Goal: Use online tool/utility: Use online tool/utility

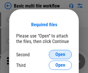
click at [60, 55] on span "Open" at bounding box center [61, 54] width 10 height 5
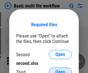
click at [60, 70] on span "Open" at bounding box center [61, 72] width 10 height 5
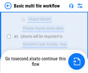
scroll to position [128, 0]
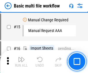
click at [21, 62] on img "button" at bounding box center [21, 59] width 7 height 7
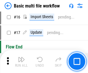
click at [21, 62] on img "button" at bounding box center [21, 59] width 7 height 7
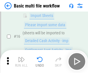
scroll to position [385, 0]
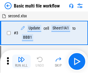
click at [21, 62] on img "button" at bounding box center [21, 59] width 7 height 7
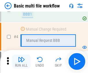
click at [21, 62] on img "button" at bounding box center [21, 59] width 7 height 7
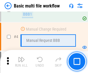
scroll to position [62, 0]
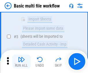
click at [21, 62] on img "button" at bounding box center [21, 59] width 7 height 7
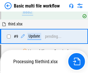
scroll to position [271, 0]
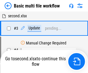
scroll to position [62, 0]
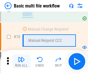
click at [21, 62] on img "button" at bounding box center [21, 59] width 7 height 7
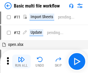
click at [21, 62] on img "button" at bounding box center [21, 59] width 7 height 7
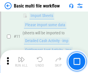
scroll to position [271, 0]
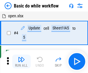
click at [21, 62] on img "button" at bounding box center [21, 59] width 7 height 7
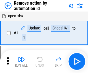
scroll to position [21, 0]
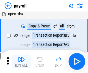
click at [21, 62] on img "button" at bounding box center [21, 59] width 7 height 7
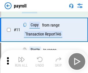
scroll to position [42, 0]
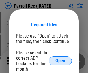
click at [60, 61] on span "Open" at bounding box center [61, 61] width 10 height 5
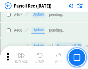
scroll to position [3082, 0]
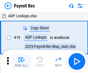
click at [21, 62] on img "button" at bounding box center [21, 59] width 7 height 7
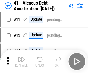
click at [21, 62] on img "button" at bounding box center [21, 59] width 7 height 7
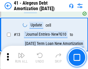
scroll to position [71, 0]
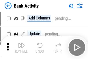
click at [21, 47] on img "button" at bounding box center [21, 45] width 7 height 7
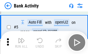
scroll to position [31, 0]
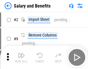
scroll to position [8, 0]
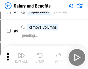
click at [21, 57] on img "button" at bounding box center [21, 55] width 7 height 7
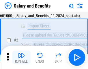
click at [21, 57] on img "button" at bounding box center [21, 55] width 7 height 7
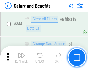
scroll to position [2708, 0]
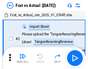
scroll to position [8, 0]
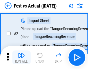
click at [21, 57] on img "button" at bounding box center [21, 55] width 7 height 7
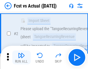
click at [21, 57] on img "button" at bounding box center [21, 55] width 7 height 7
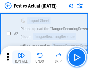
scroll to position [54, 0]
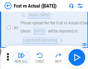
click at [21, 57] on img "button" at bounding box center [21, 55] width 7 height 7
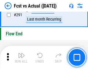
scroll to position [2737, 0]
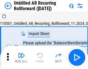
scroll to position [12, 0]
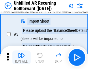
click at [21, 57] on img "button" at bounding box center [21, 55] width 7 height 7
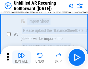
click at [21, 57] on img "button" at bounding box center [21, 55] width 7 height 7
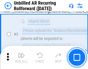
scroll to position [54, 0]
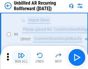
click at [21, 57] on img "button" at bounding box center [21, 55] width 7 height 7
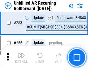
scroll to position [1964, 0]
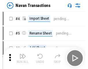
scroll to position [9, 0]
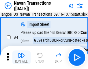
click at [21, 57] on img "button" at bounding box center [21, 55] width 7 height 7
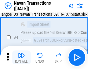
click at [21, 57] on img "button" at bounding box center [21, 55] width 7 height 7
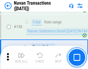
scroll to position [1875, 0]
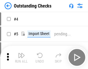
click at [21, 57] on img "button" at bounding box center [21, 55] width 7 height 7
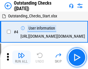
scroll to position [24, 0]
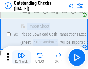
click at [21, 57] on img "button" at bounding box center [21, 55] width 7 height 7
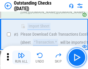
scroll to position [60, 0]
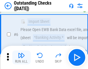
click at [21, 57] on img "button" at bounding box center [21, 55] width 7 height 7
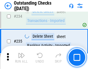
scroll to position [1756, 0]
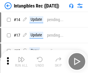
click at [21, 62] on img "button" at bounding box center [21, 59] width 7 height 7
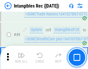
scroll to position [225, 0]
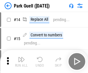
click at [21, 57] on img "button" at bounding box center [21, 59] width 7 height 7
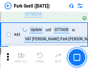
scroll to position [723, 0]
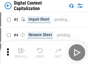
click at [21, 49] on img "button" at bounding box center [21, 50] width 7 height 7
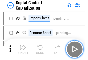
scroll to position [17, 0]
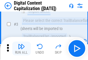
click at [21, 49] on img "button" at bounding box center [21, 46] width 7 height 7
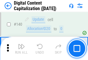
scroll to position [613, 0]
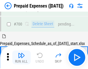
click at [21, 57] on img "button" at bounding box center [21, 55] width 7 height 7
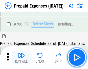
scroll to position [1556, 0]
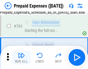
click at [21, 57] on img "button" at bounding box center [21, 55] width 7 height 7
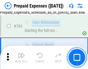
scroll to position [1590, 0]
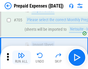
click at [21, 57] on img "button" at bounding box center [21, 55] width 7 height 7
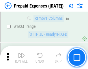
scroll to position [5630, 0]
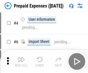
click at [21, 62] on img "button" at bounding box center [21, 59] width 7 height 7
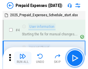
scroll to position [25, 0]
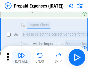
click at [21, 57] on img "button" at bounding box center [21, 55] width 7 height 7
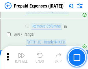
scroll to position [2014, 0]
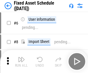
click at [21, 62] on img "button" at bounding box center [21, 59] width 7 height 7
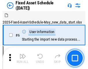
scroll to position [31, 0]
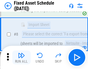
click at [21, 57] on img "button" at bounding box center [21, 55] width 7 height 7
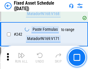
scroll to position [1791, 0]
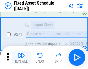
click at [21, 57] on img "button" at bounding box center [21, 55] width 7 height 7
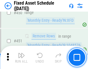
scroll to position [2585, 0]
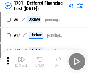
click at [21, 62] on img "button" at bounding box center [21, 59] width 7 height 7
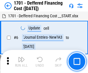
scroll to position [69, 0]
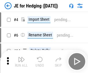
click at [21, 57] on img "button" at bounding box center [21, 59] width 7 height 7
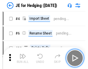
scroll to position [1, 0]
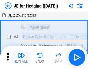
click at [21, 57] on img "button" at bounding box center [21, 55] width 7 height 7
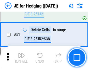
scroll to position [374, 0]
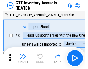
scroll to position [1, 0]
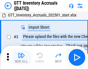
click at [21, 57] on img "button" at bounding box center [21, 55] width 7 height 7
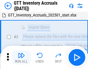
click at [21, 57] on img "button" at bounding box center [21, 55] width 7 height 7
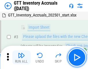
scroll to position [37, 0]
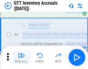
click at [21, 57] on img "button" at bounding box center [21, 55] width 7 height 7
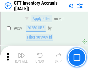
scroll to position [4389, 0]
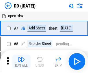
click at [21, 62] on img "button" at bounding box center [21, 59] width 7 height 7
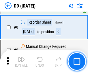
scroll to position [56, 0]
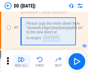
click at [21, 62] on img "button" at bounding box center [21, 59] width 7 height 7
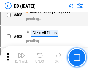
scroll to position [2587, 0]
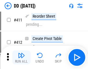
click at [21, 57] on img "button" at bounding box center [21, 55] width 7 height 7
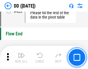
scroll to position [2768, 0]
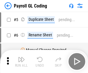
click at [21, 62] on img "button" at bounding box center [21, 59] width 7 height 7
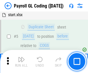
scroll to position [69, 0]
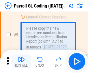
click at [21, 62] on img "button" at bounding box center [21, 59] width 7 height 7
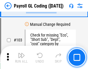
scroll to position [1357, 0]
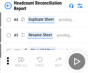
click at [21, 62] on img "button" at bounding box center [21, 59] width 7 height 7
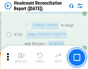
scroll to position [695, 0]
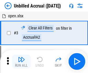
click at [21, 62] on img "button" at bounding box center [21, 59] width 7 height 7
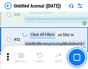
scroll to position [525, 0]
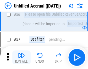
click at [21, 57] on img "button" at bounding box center [21, 55] width 7 height 7
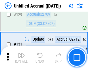
scroll to position [1722, 0]
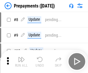
click at [21, 62] on img "button" at bounding box center [21, 59] width 7 height 7
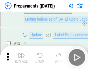
scroll to position [36, 0]
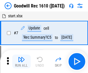
click at [21, 62] on img "button" at bounding box center [21, 59] width 7 height 7
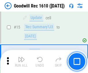
scroll to position [99, 0]
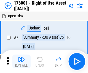
click at [21, 62] on img "button" at bounding box center [21, 59] width 7 height 7
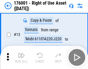
scroll to position [37, 0]
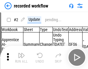
click at [21, 57] on img "button" at bounding box center [21, 55] width 7 height 7
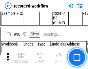
scroll to position [1807, 0]
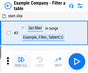
click at [21, 62] on img "button" at bounding box center [21, 59] width 7 height 7
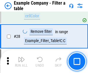
scroll to position [529, 0]
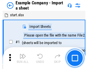
scroll to position [9, 0]
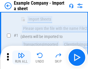
click at [21, 57] on img "button" at bounding box center [21, 55] width 7 height 7
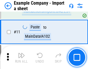
scroll to position [128, 0]
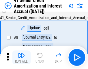
click at [21, 57] on img "button" at bounding box center [21, 55] width 7 height 7
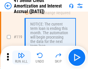
click at [21, 57] on img "button" at bounding box center [21, 55] width 7 height 7
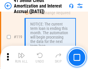
scroll to position [546, 0]
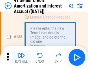
click at [21, 57] on img "button" at bounding box center [21, 55] width 7 height 7
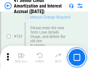
scroll to position [604, 0]
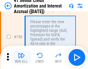
click at [21, 57] on img "button" at bounding box center [21, 55] width 7 height 7
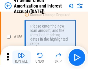
click at [21, 57] on img "button" at bounding box center [21, 55] width 7 height 7
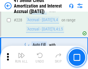
scroll to position [1295, 0]
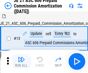
click at [21, 57] on img "button" at bounding box center [21, 59] width 7 height 7
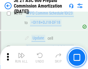
scroll to position [1064, 0]
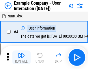
click at [21, 57] on img "button" at bounding box center [21, 55] width 7 height 7
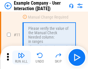
click at [21, 57] on img "button" at bounding box center [21, 55] width 7 height 7
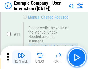
scroll to position [125, 0]
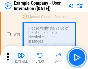
click at [21, 57] on img "button" at bounding box center [21, 55] width 7 height 7
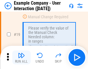
click at [21, 57] on img "button" at bounding box center [21, 55] width 7 height 7
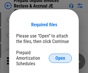
click at [60, 58] on span "Open" at bounding box center [61, 58] width 10 height 5
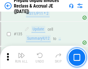
scroll to position [749, 0]
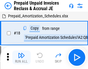
click at [21, 57] on img "button" at bounding box center [21, 55] width 7 height 7
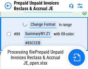
scroll to position [388, 0]
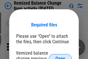
click at [60, 56] on span "Open" at bounding box center [61, 58] width 10 height 5
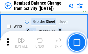
scroll to position [967, 0]
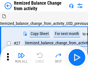
scroll to position [9, 0]
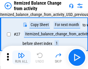
click at [21, 57] on img "button" at bounding box center [21, 55] width 7 height 7
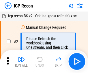
scroll to position [3, 0]
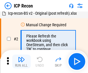
click at [21, 62] on img "button" at bounding box center [21, 59] width 7 height 7
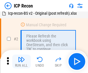
click at [21, 62] on img "button" at bounding box center [21, 59] width 7 height 7
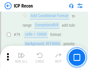
scroll to position [567, 0]
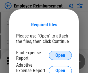
click at [60, 56] on span "Open" at bounding box center [61, 55] width 10 height 5
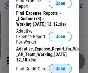
click at [60, 69] on span "Open" at bounding box center [61, 69] width 10 height 5
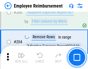
scroll to position [1426, 0]
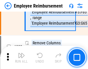
click at [21, 57] on img "button" at bounding box center [21, 55] width 7 height 7
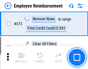
scroll to position [3025, 0]
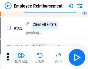
click at [21, 57] on img "button" at bounding box center [21, 55] width 7 height 7
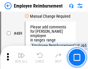
scroll to position [3620, 0]
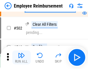
click at [21, 57] on img "button" at bounding box center [21, 55] width 7 height 7
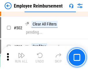
click at [21, 57] on img "button" at bounding box center [21, 55] width 7 height 7
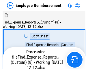
scroll to position [20, 0]
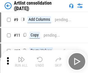
click at [21, 62] on img "button" at bounding box center [21, 59] width 7 height 7
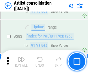
scroll to position [2392, 0]
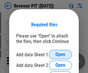
click at [60, 55] on span "Open" at bounding box center [61, 54] width 10 height 5
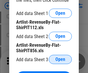
click at [60, 60] on span "Open" at bounding box center [61, 59] width 10 height 5
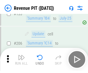
scroll to position [588, 0]
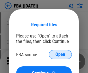
click at [60, 55] on span "Open" at bounding box center [61, 54] width 10 height 5
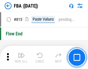
scroll to position [5177, 0]
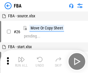
click at [21, 62] on img "button" at bounding box center [21, 59] width 7 height 7
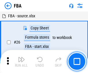
scroll to position [6, 0]
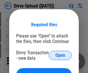
click at [60, 56] on span "Open" at bounding box center [61, 55] width 10 height 5
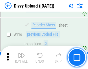
scroll to position [490, 0]
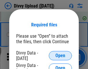
click at [60, 56] on span "Open" at bounding box center [61, 55] width 10 height 5
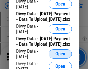
click at [60, 56] on span "Open" at bounding box center [61, 53] width 10 height 5
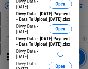
scroll to position [542, 0]
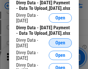
click at [60, 45] on span "Open" at bounding box center [61, 42] width 10 height 5
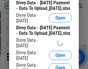
scroll to position [602, 0]
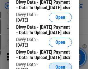
click at [60, 65] on span "Open" at bounding box center [61, 67] width 10 height 5
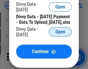
click at [60, 34] on span "Open" at bounding box center [61, 31] width 10 height 5
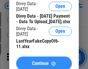
click at [44, 61] on span "Continue" at bounding box center [40, 63] width 17 height 5
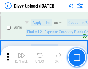
scroll to position [3628, 0]
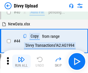
click at [21, 62] on img "button" at bounding box center [21, 59] width 7 height 7
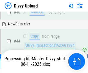
scroll to position [64, 0]
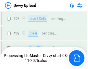
scroll to position [490, 0]
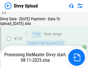
scroll to position [571, 0]
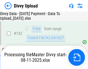
scroll to position [703, 0]
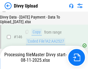
scroll to position [954, 0]
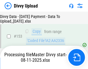
scroll to position [1081, 0]
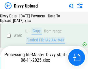
scroll to position [1209, 0]
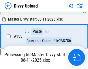
scroll to position [1175, 0]
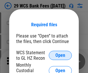
click at [60, 56] on span "Open" at bounding box center [61, 55] width 10 height 5
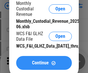
click at [44, 65] on span "Continue" at bounding box center [40, 63] width 17 height 5
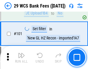
scroll to position [564, 0]
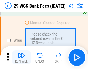
click at [21, 57] on img "button" at bounding box center [21, 55] width 7 height 7
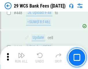
scroll to position [2800, 0]
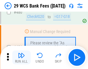
click at [21, 57] on img "button" at bounding box center [21, 55] width 7 height 7
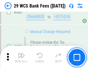
scroll to position [2982, 0]
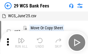
scroll to position [10, 0]
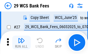
click at [21, 43] on img "button" at bounding box center [21, 40] width 7 height 7
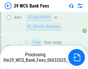
scroll to position [2942, 0]
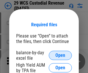
click at [60, 56] on span "Open" at bounding box center [61, 55] width 10 height 5
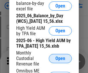
click at [60, 61] on span "Open" at bounding box center [61, 58] width 10 height 5
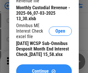
click at [44, 69] on span "Continue" at bounding box center [40, 71] width 17 height 5
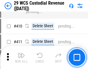
scroll to position [2678, 0]
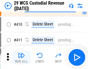
click at [21, 57] on img "button" at bounding box center [21, 55] width 7 height 7
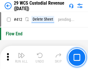
scroll to position [2762, 0]
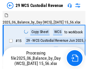
scroll to position [14, 0]
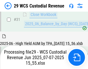
scroll to position [297, 0]
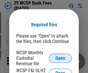
click at [60, 58] on span "Open" at bounding box center [61, 58] width 10 height 5
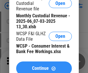
click at [44, 66] on span "Continue" at bounding box center [40, 68] width 17 height 5
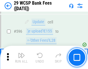
scroll to position [2659, 0]
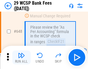
click at [21, 57] on img "button" at bounding box center [21, 55] width 7 height 7
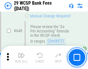
scroll to position [3192, 0]
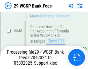
scroll to position [3210, 0]
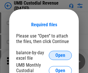
click at [60, 56] on span "Open" at bounding box center [61, 55] width 10 height 5
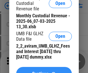
click at [44, 72] on span "Continue" at bounding box center [40, 74] width 17 height 5
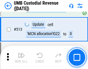
scroll to position [2797, 0]
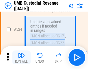
click at [21, 57] on img "button" at bounding box center [21, 55] width 7 height 7
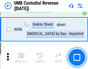
scroll to position [3338, 0]
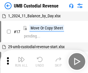
scroll to position [4, 0]
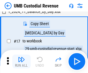
click at [21, 62] on img "button" at bounding box center [21, 59] width 7 height 7
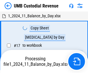
scroll to position [4, 0]
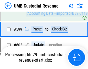
scroll to position [3300, 0]
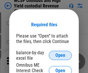
click at [60, 56] on span "Open" at bounding box center [61, 55] width 10 height 5
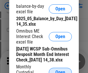
click at [60, 70] on span "Open" at bounding box center [61, 72] width 10 height 5
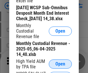
click at [60, 67] on span "Open" at bounding box center [61, 64] width 10 height 5
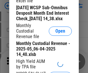
scroll to position [89, 0]
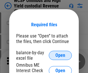
click at [60, 56] on span "Open" at bounding box center [61, 55] width 10 height 5
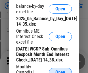
click at [60, 70] on span "Open" at bounding box center [61, 72] width 10 height 5
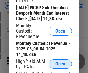
click at [60, 67] on span "Open" at bounding box center [61, 64] width 10 height 5
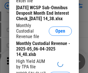
scroll to position [89, 0]
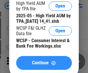
click at [44, 65] on span "Continue" at bounding box center [40, 63] width 17 height 5
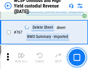
scroll to position [4712, 0]
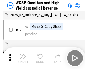
scroll to position [3, 0]
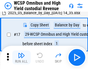
click at [21, 57] on img "button" at bounding box center [21, 55] width 7 height 7
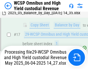
scroll to position [91, 0]
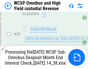
scroll to position [286, 0]
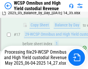
scroll to position [120, 0]
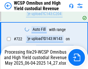
scroll to position [4624, 0]
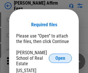
click at [60, 56] on span "Open" at bounding box center [61, 58] width 10 height 5
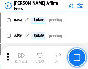
scroll to position [1572, 0]
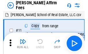
scroll to position [6, 0]
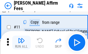
click at [21, 43] on img "button" at bounding box center [21, 40] width 7 height 7
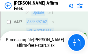
scroll to position [1337, 0]
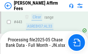
scroll to position [1517, 0]
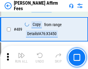
scroll to position [1509, 0]
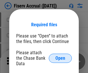
click at [60, 56] on span "Open" at bounding box center [61, 58] width 10 height 5
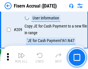
scroll to position [1796, 0]
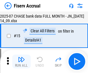
click at [21, 62] on img "button" at bounding box center [21, 59] width 7 height 7
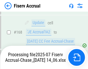
scroll to position [1484, 0]
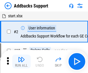
click at [21, 57] on img "button" at bounding box center [21, 59] width 7 height 7
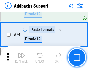
scroll to position [421, 0]
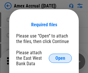
click at [60, 58] on span "Open" at bounding box center [61, 58] width 10 height 5
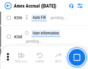
scroll to position [1622, 0]
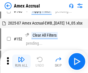
click at [21, 62] on img "button" at bounding box center [21, 59] width 7 height 7
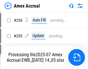
scroll to position [1687, 0]
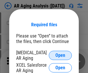
click at [60, 55] on span "Open" at bounding box center [61, 55] width 10 height 5
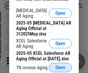
click at [60, 66] on span "Open" at bounding box center [61, 67] width 10 height 5
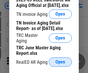
click at [60, 60] on span "Open" at bounding box center [61, 62] width 10 height 5
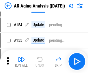
scroll to position [6, 0]
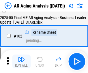
click at [21, 62] on img "button" at bounding box center [21, 59] width 7 height 7
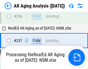
scroll to position [896, 0]
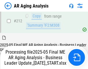
scroll to position [890, 0]
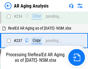
scroll to position [914, 0]
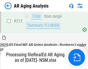
scroll to position [865, 0]
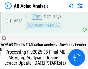
scroll to position [869, 0]
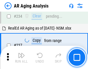
scroll to position [890, 0]
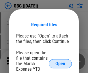
click at [60, 64] on span "Open" at bounding box center [61, 64] width 10 height 5
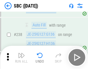
scroll to position [1094, 0]
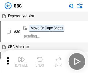
click at [21, 62] on img "button" at bounding box center [21, 59] width 7 height 7
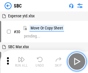
scroll to position [6, 0]
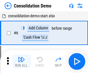
click at [21, 62] on img "button" at bounding box center [21, 59] width 7 height 7
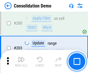
scroll to position [1813, 0]
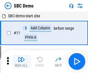
click at [21, 62] on img "button" at bounding box center [21, 59] width 7 height 7
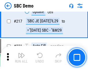
scroll to position [1428, 0]
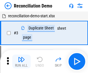
click at [21, 62] on img "button" at bounding box center [21, 59] width 7 height 7
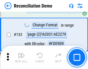
scroll to position [687, 0]
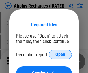
click at [60, 55] on span "Open" at bounding box center [61, 54] width 10 height 5
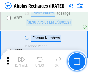
scroll to position [2088, 0]
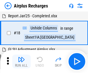
click at [21, 62] on img "button" at bounding box center [21, 59] width 7 height 7
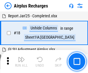
scroll to position [25, 0]
